Goal: Task Accomplishment & Management: Use online tool/utility

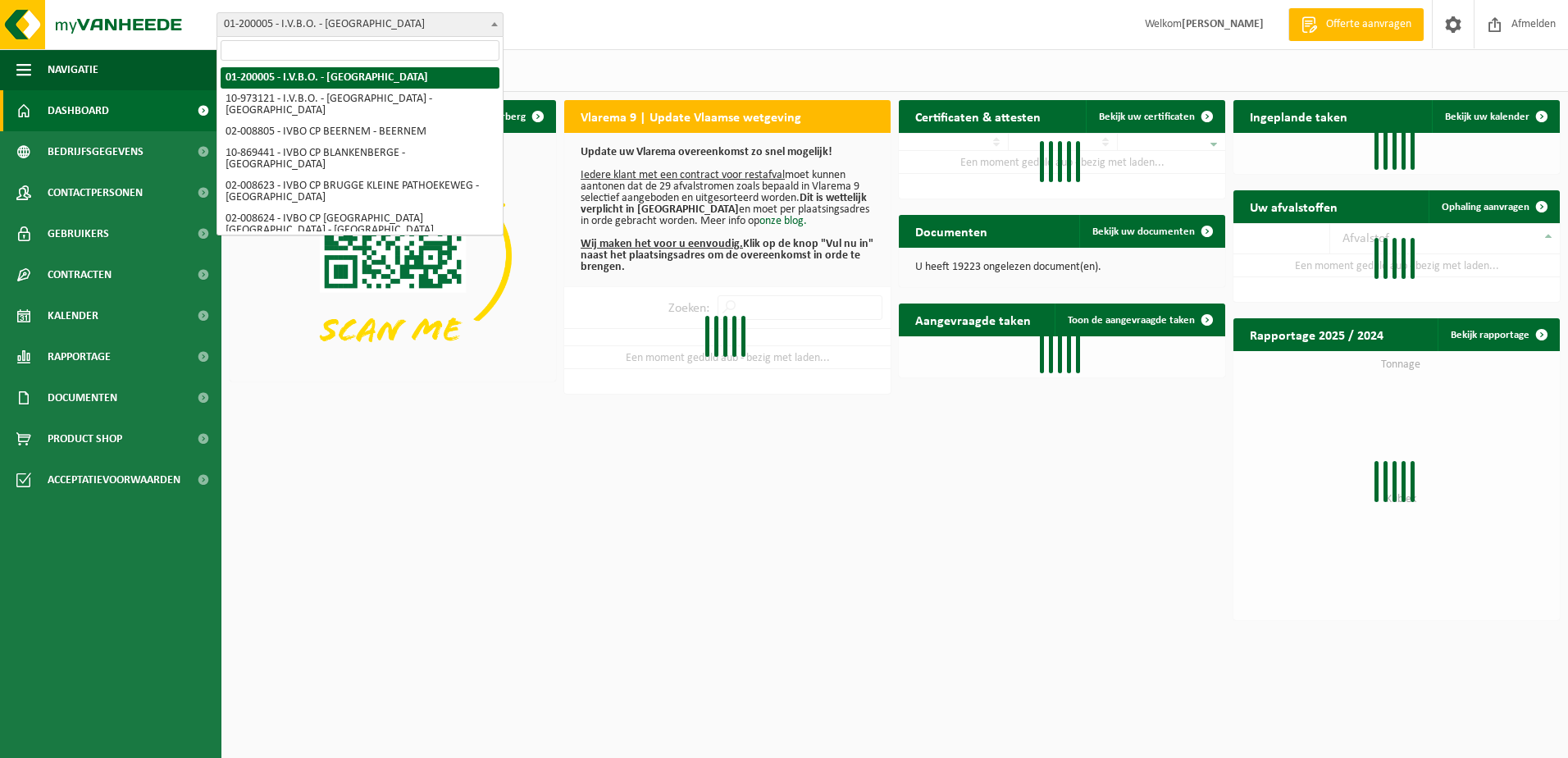
click at [495, 34] on span "01-200005 - I.V.B.O. - [GEOGRAPHIC_DATA]" at bounding box center [360, 24] width 286 height 23
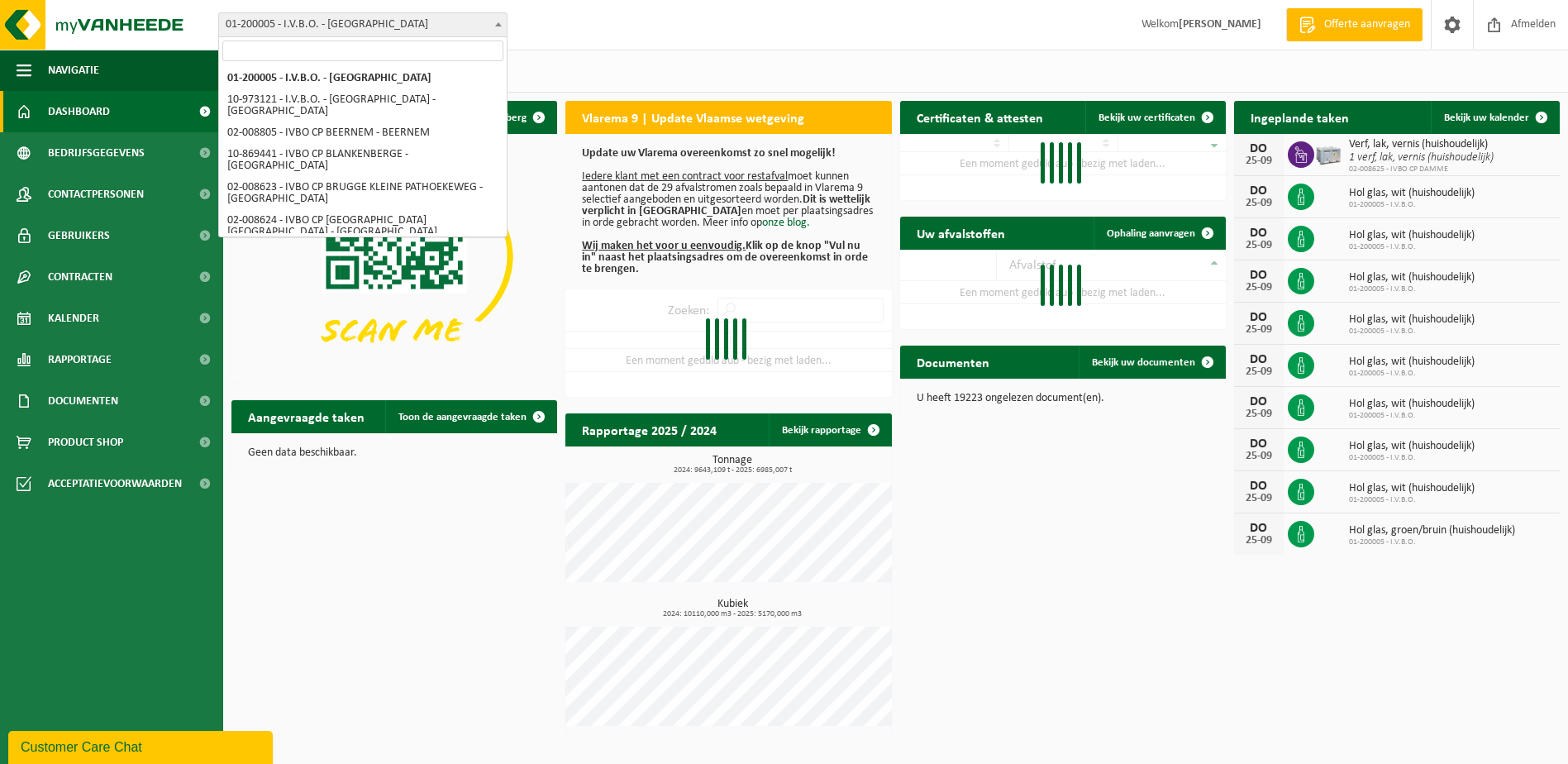
select select "5344"
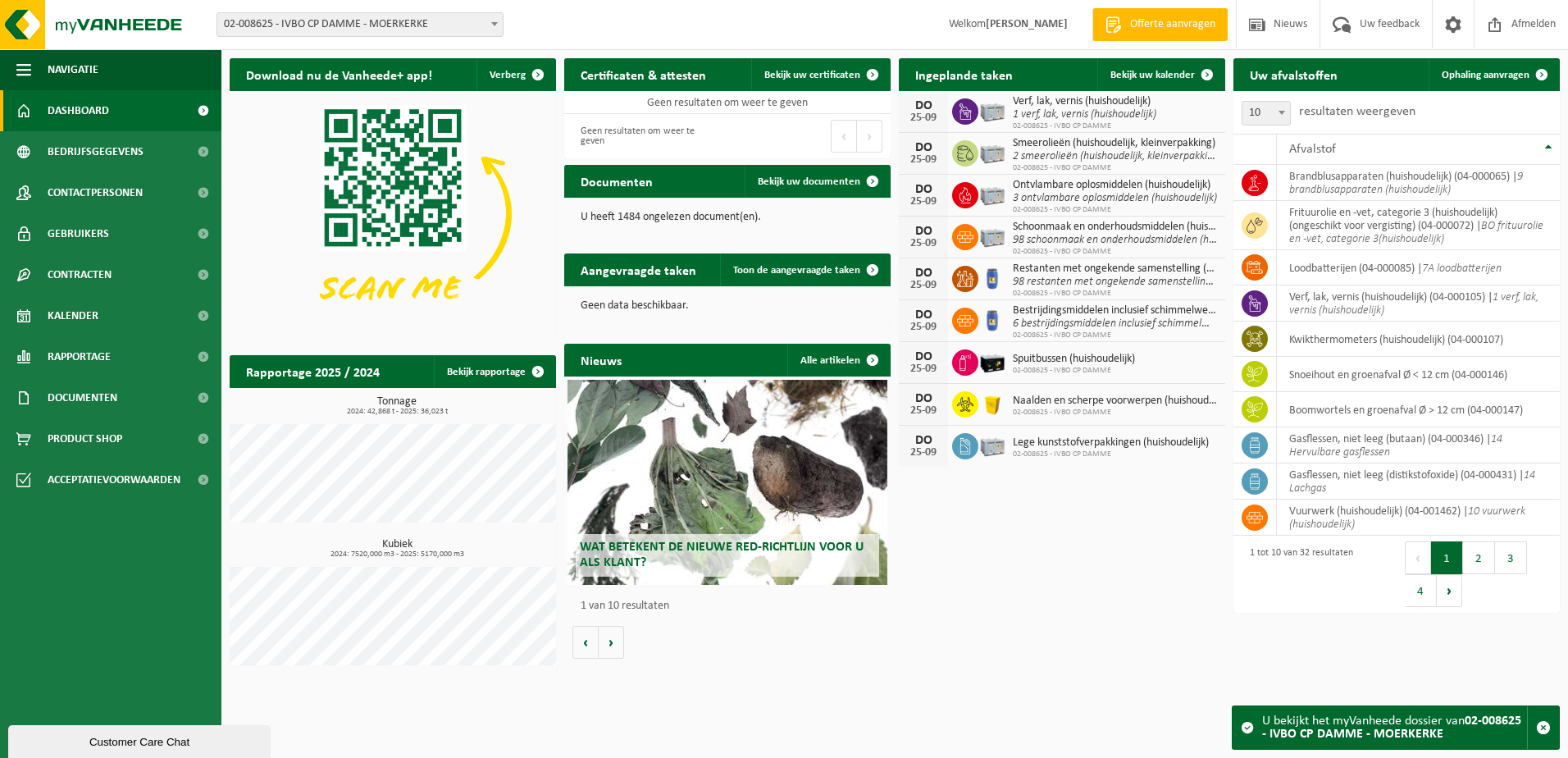
drag, startPoint x: 1510, startPoint y: 70, endPoint x: 1418, endPoint y: 98, distance: 96.2
click at [1510, 70] on span "Ophaling aanvragen" at bounding box center [1486, 75] width 87 height 10
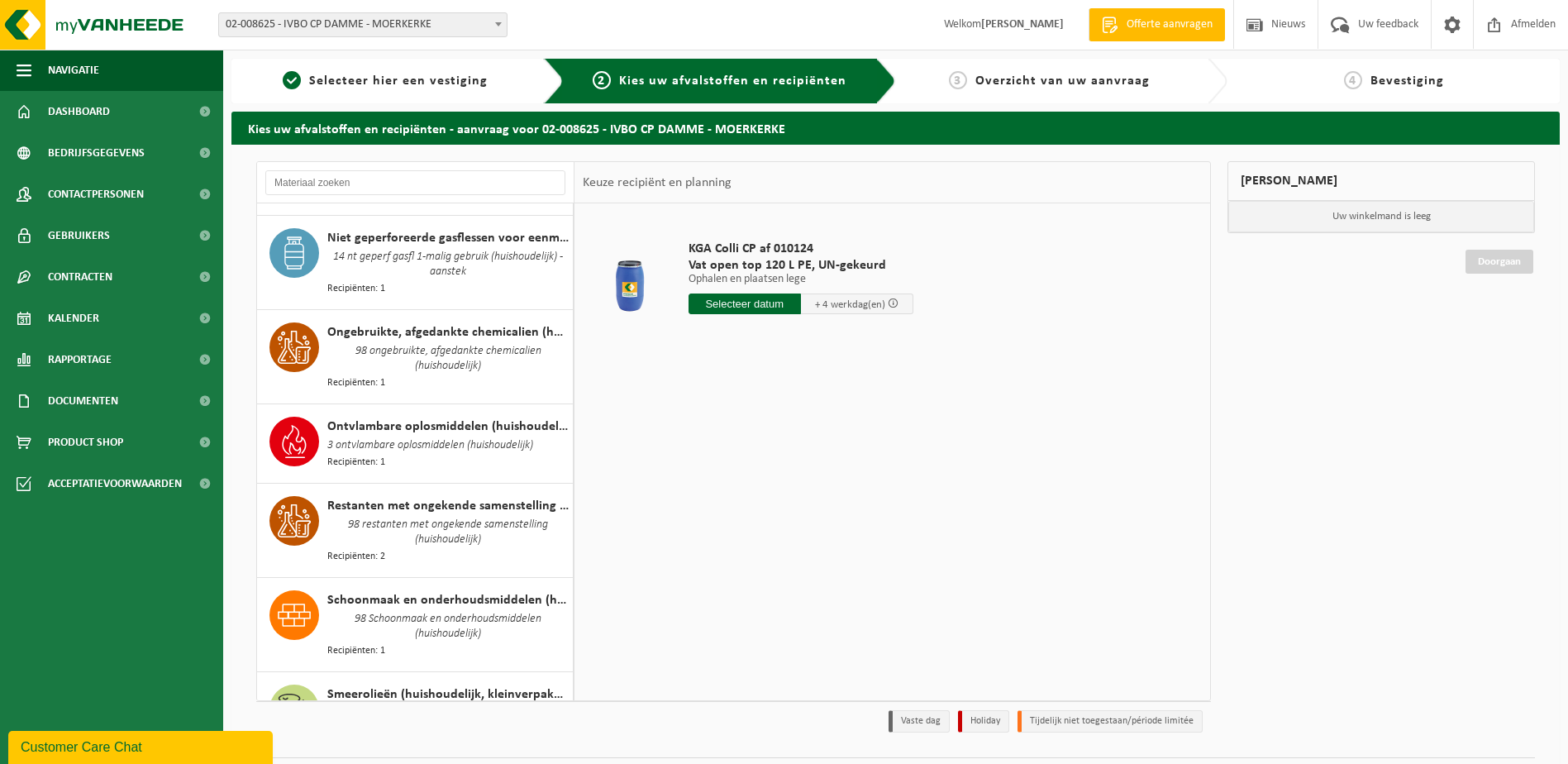
scroll to position [1746, 0]
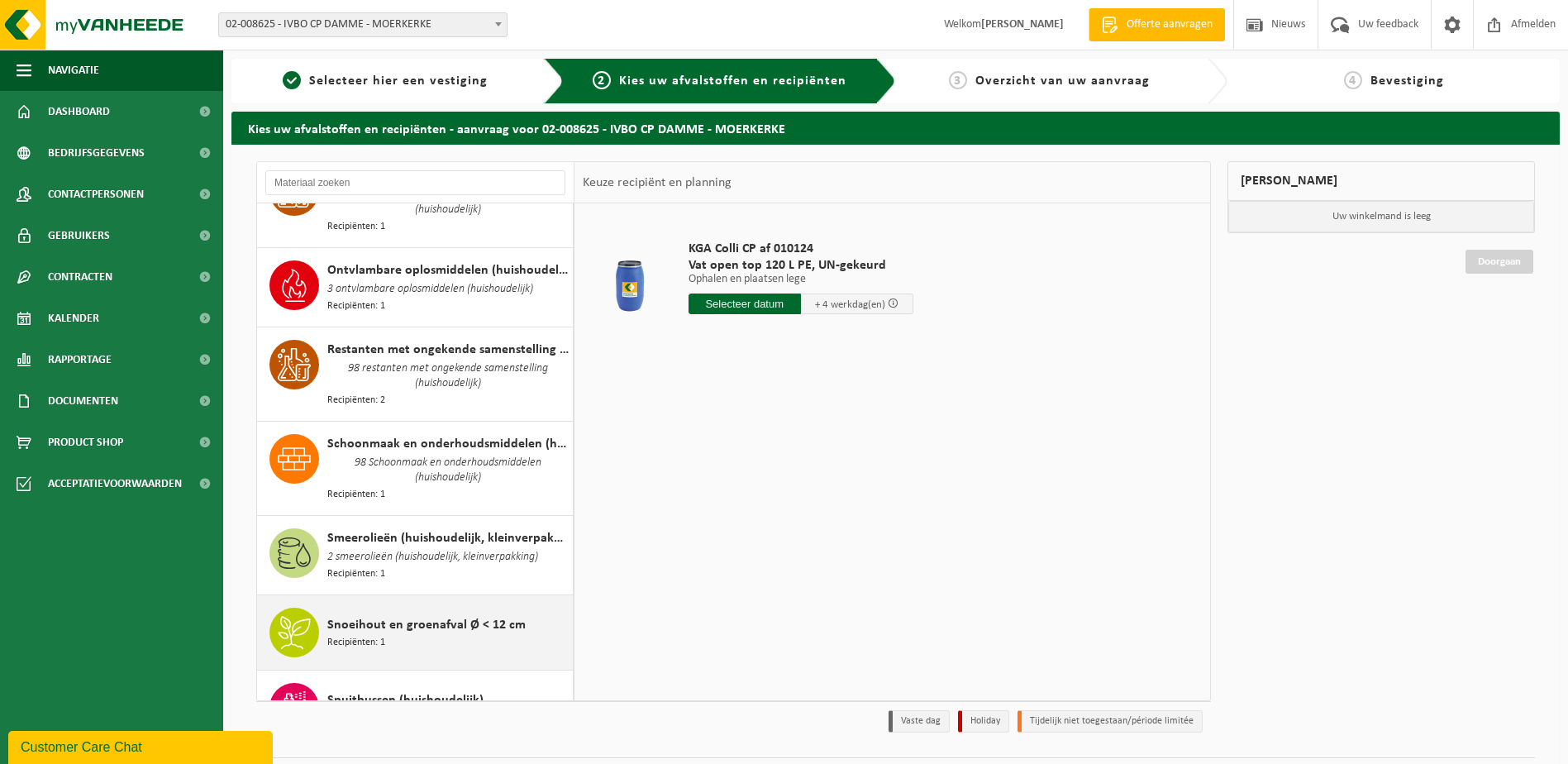
drag, startPoint x: 491, startPoint y: 597, endPoint x: 475, endPoint y: 564, distance: 36.7
click at [490, 607] on div "Snoeihout en groenafval Ø < 12 cm Recipiënten: 1" at bounding box center [448, 632] width 241 height 49
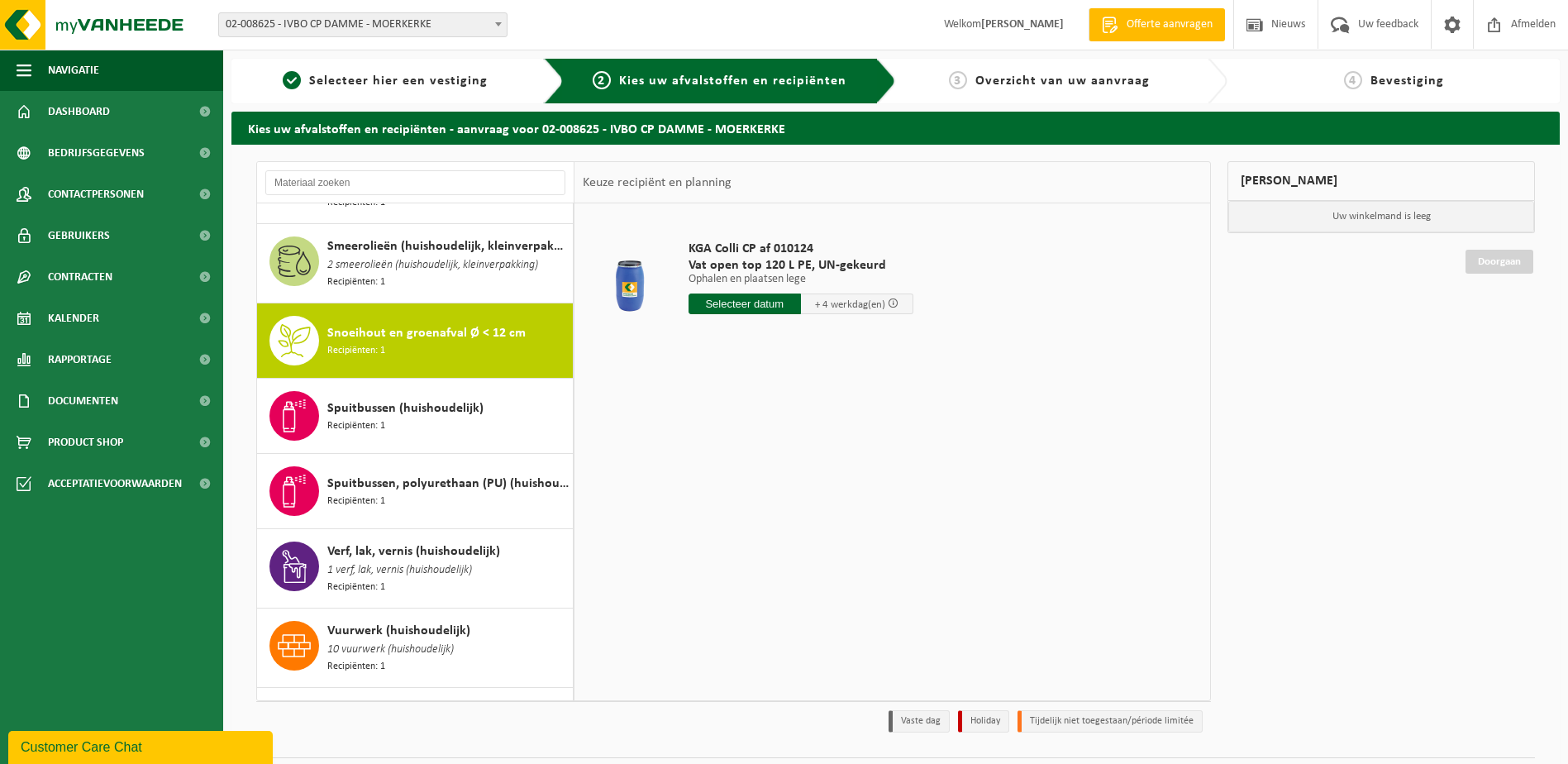
scroll to position [2044, 0]
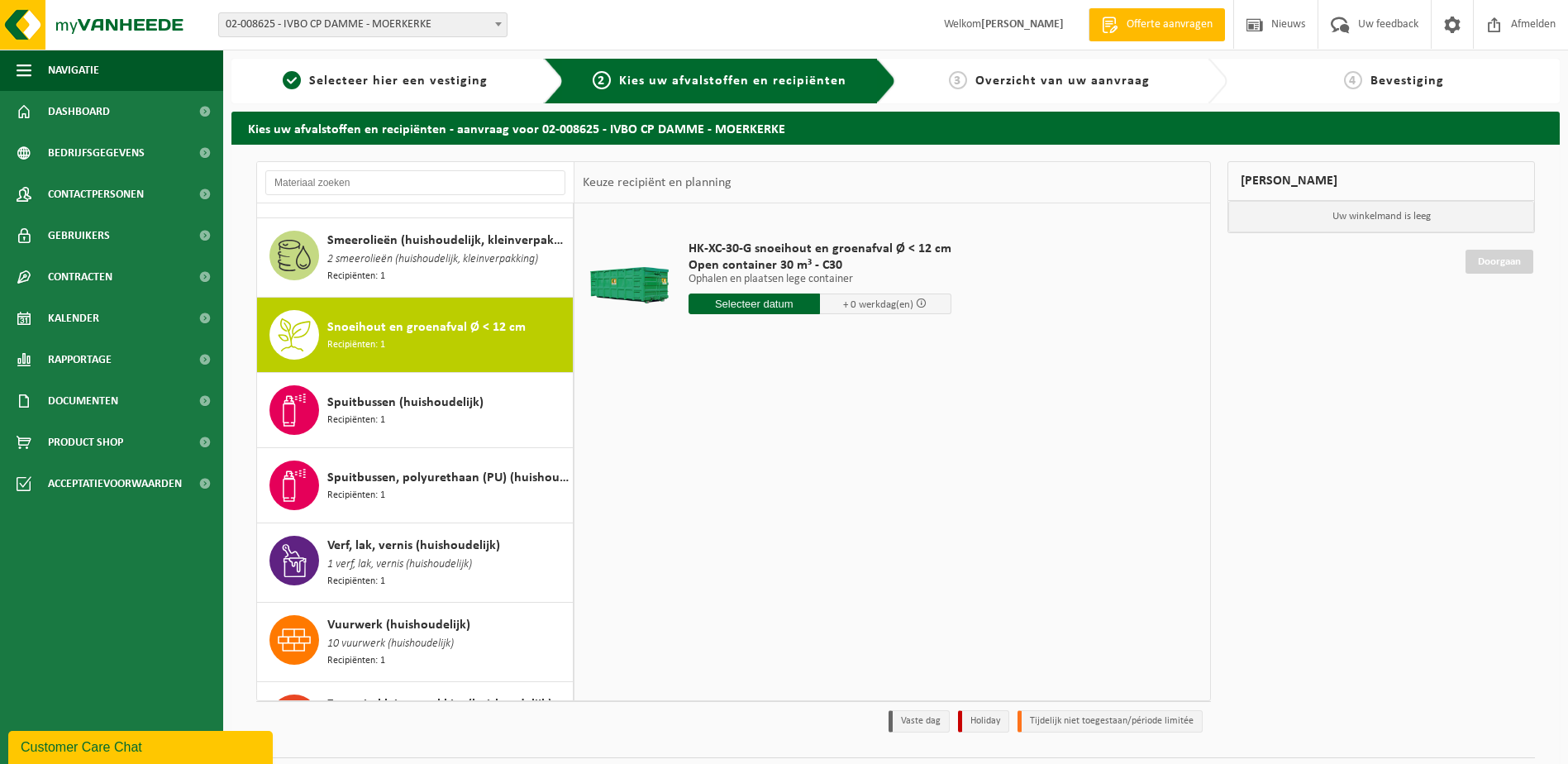
click at [725, 300] on input "text" at bounding box center [754, 303] width 131 height 20
click at [820, 473] on div "26" at bounding box center [820, 477] width 29 height 26
type input "Van 2025-09-26"
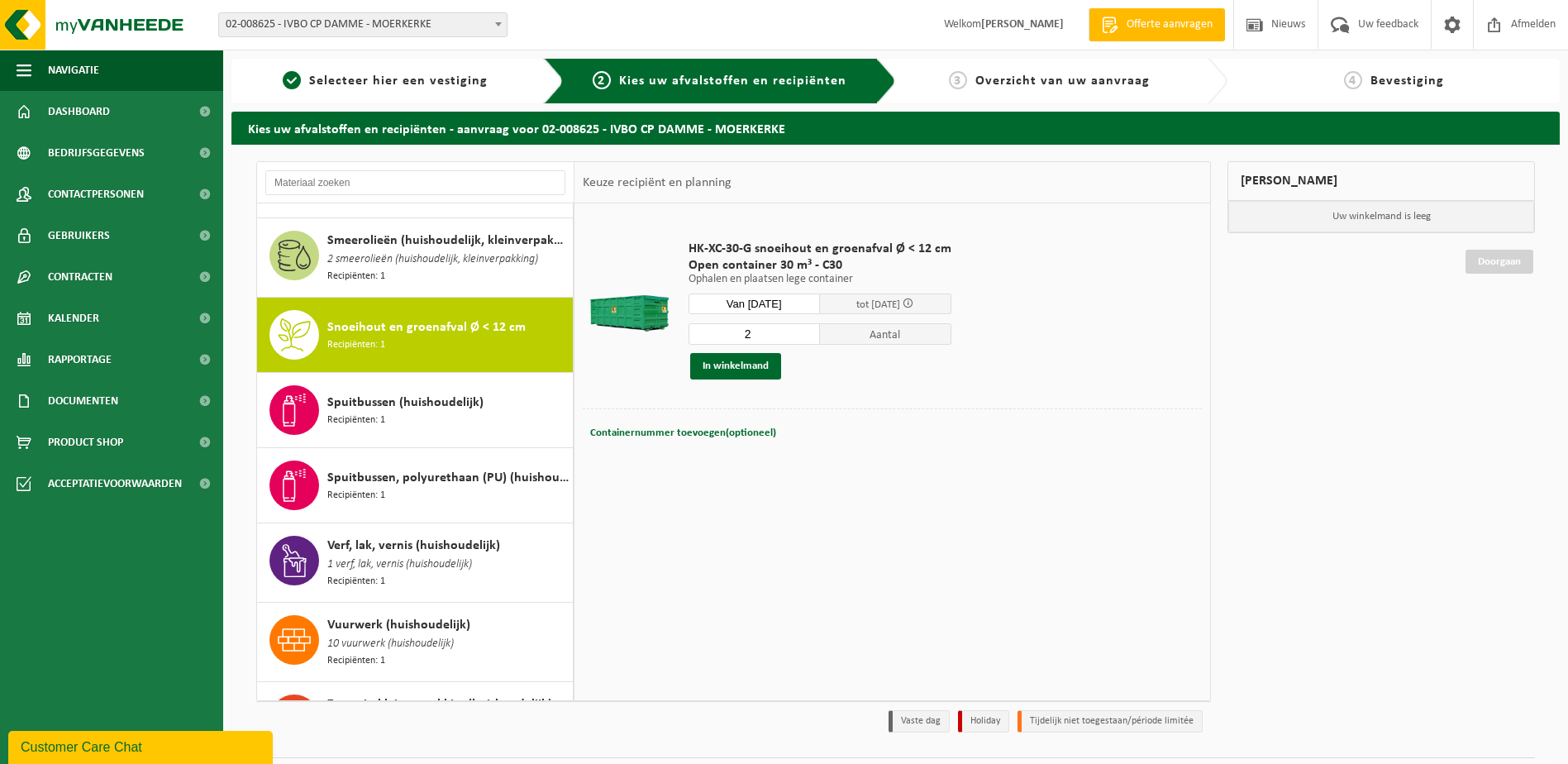
type input "2"
click at [807, 332] on input "2" at bounding box center [754, 334] width 131 height 21
click at [756, 371] on button "In winkelmand" at bounding box center [735, 366] width 91 height 26
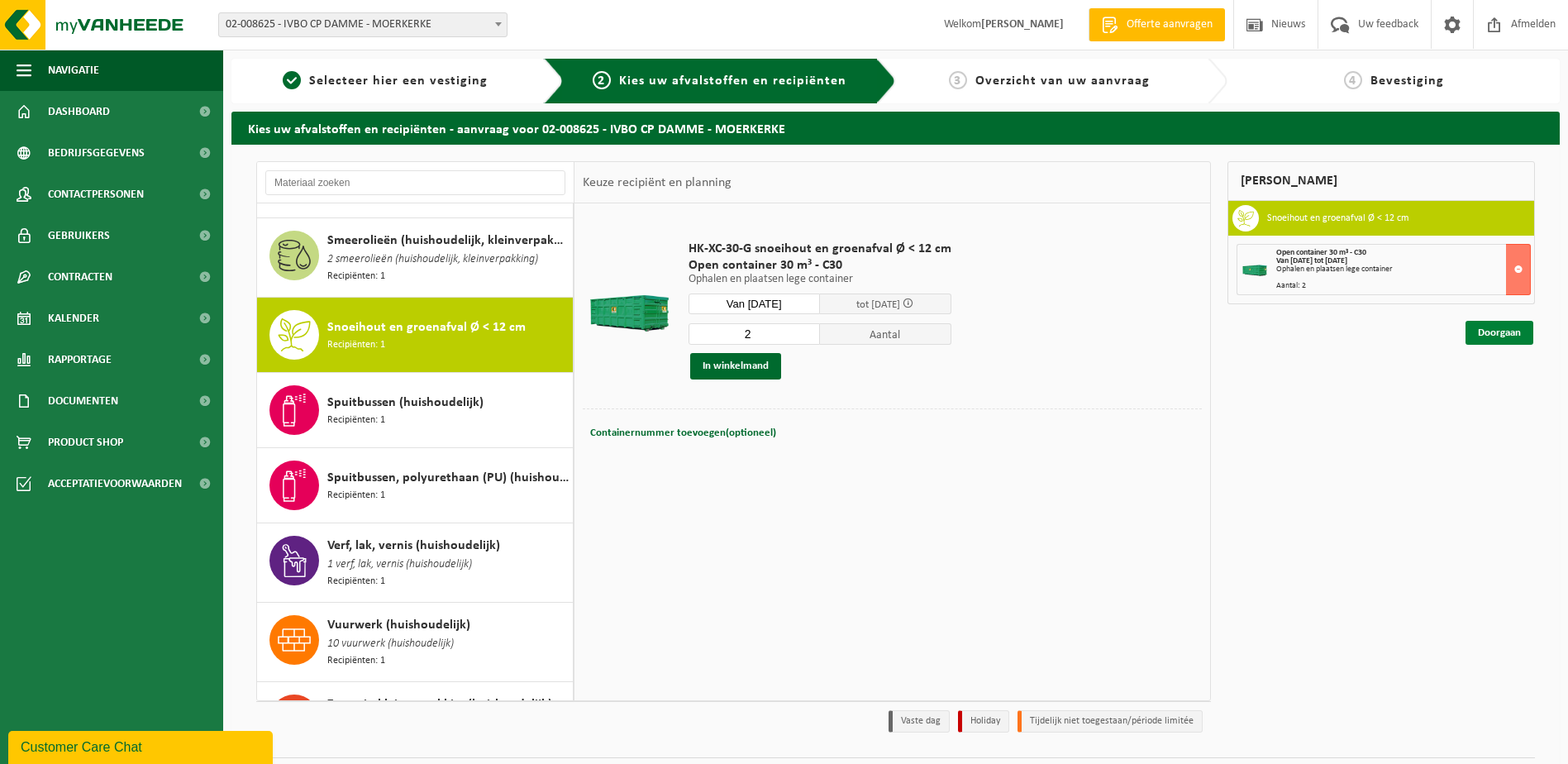
click at [1508, 341] on link "Doorgaan" at bounding box center [1499, 332] width 68 height 24
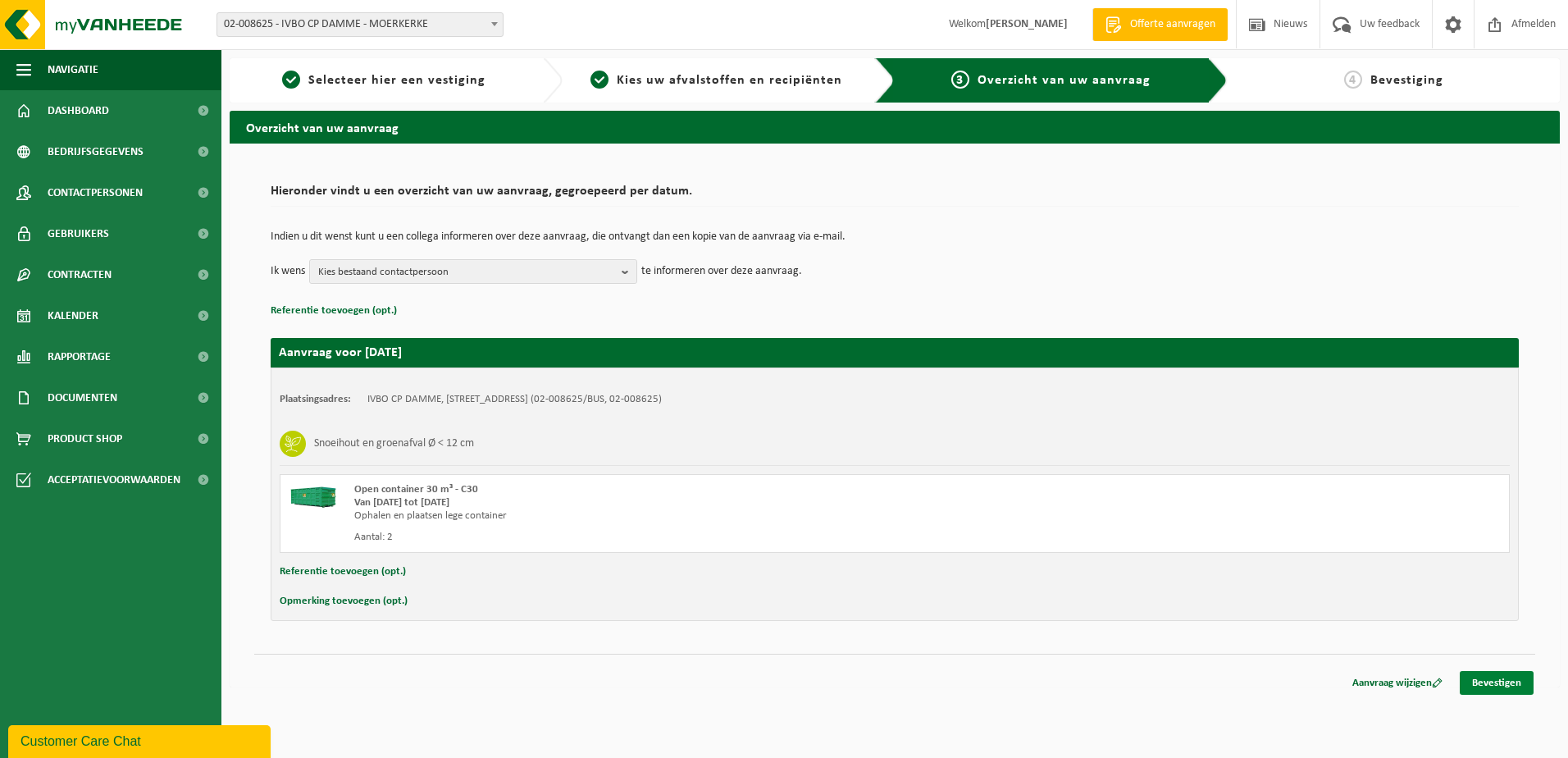
click at [1476, 684] on link "Bevestigen" at bounding box center [1496, 682] width 74 height 24
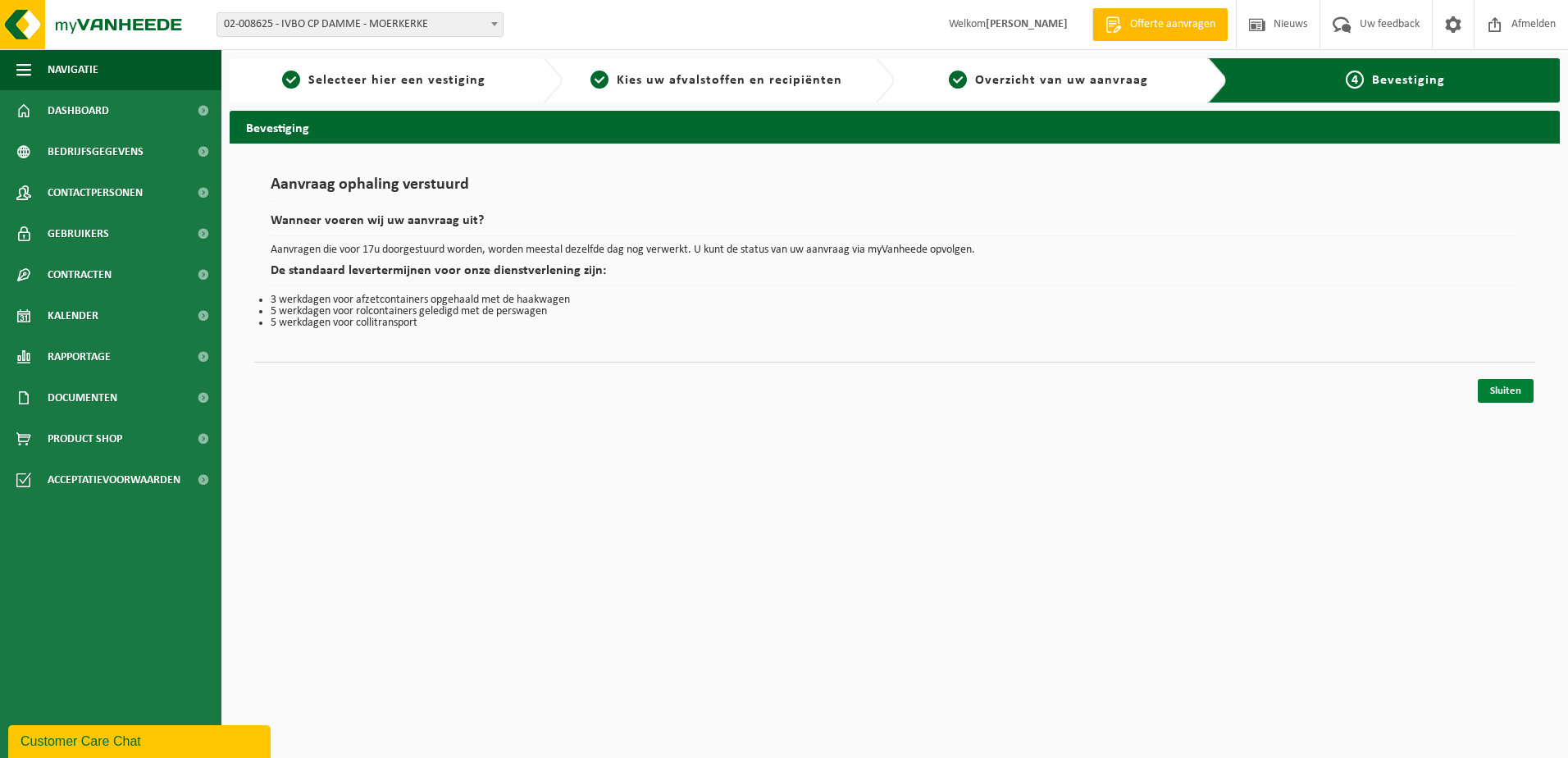
click at [1509, 385] on link "Sluiten" at bounding box center [1506, 390] width 56 height 24
